Goal: Share content

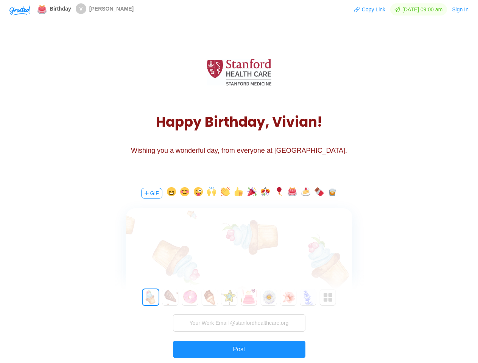
click at [239, 182] on div "GIF 0 1 2 3 4 5 6 7 8 9 10 11 12 13 14 15 16 17 18 19 20 21 22 23 24 25 26 27 2…" at bounding box center [239, 286] width 227 height 216
click at [20, 10] on img "button" at bounding box center [19, 10] width 21 height 10
click at [366, 9] on button "Copy Link" at bounding box center [370, 9] width 32 height 12
click at [461, 9] on button "Sign In" at bounding box center [460, 9] width 17 height 12
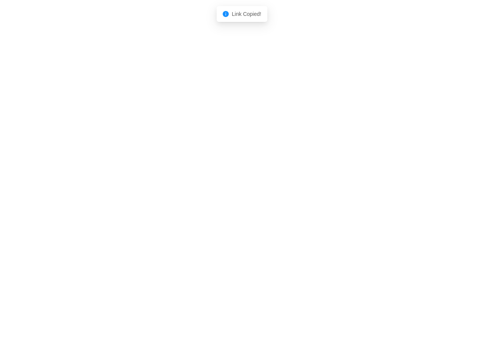
click at [151, 193] on body "Shadow: (click to exit) Link Copied!" at bounding box center [242, 181] width 484 height 363
click at [170, 193] on body "Shadow: (click to exit) Link Copied!" at bounding box center [242, 181] width 484 height 363
click at [184, 193] on body "Shadow: (click to exit) Link Copied!" at bounding box center [242, 181] width 484 height 363
click at [197, 193] on body "Shadow: (click to exit) Link Copied!" at bounding box center [242, 181] width 484 height 363
click at [210, 193] on body "Shadow: (click to exit) Link Copied!" at bounding box center [242, 181] width 484 height 363
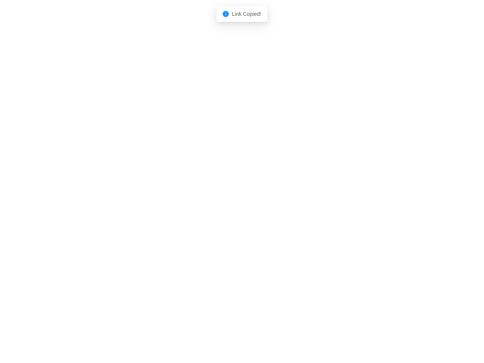
click at [224, 193] on body "Shadow: (click to exit) Link Copied!" at bounding box center [242, 181] width 484 height 363
